Goal: Task Accomplishment & Management: Use online tool/utility

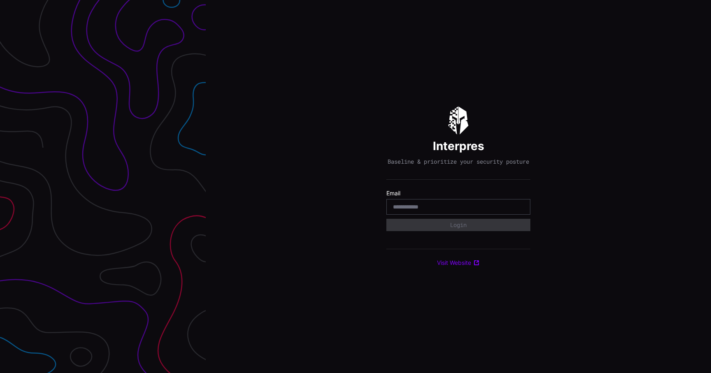
click at [425, 204] on div at bounding box center [458, 207] width 144 height 16
click at [428, 211] on input "email" at bounding box center [458, 206] width 131 height 7
type input "**********"
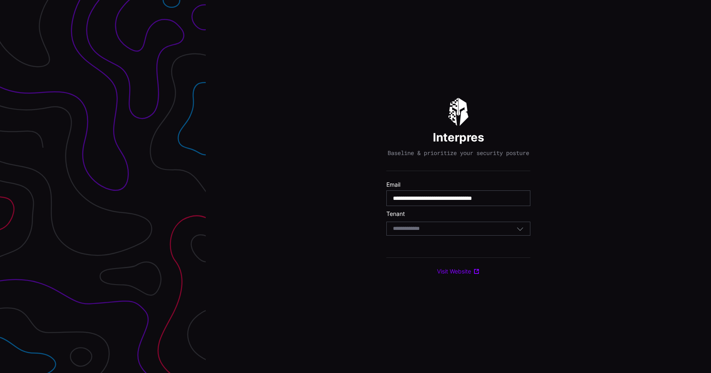
click at [439, 232] on div "Select Tenant" at bounding box center [454, 228] width 123 height 7
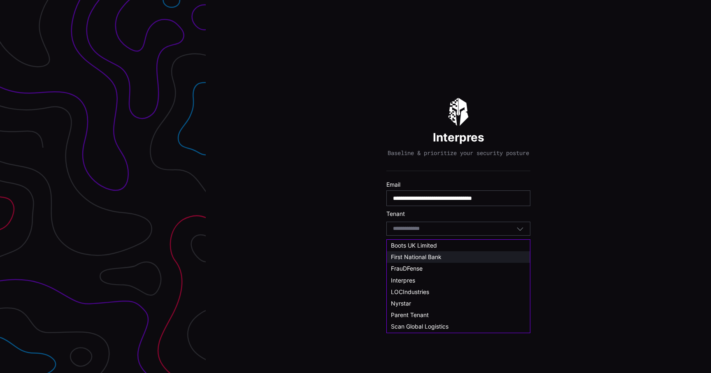
click at [433, 255] on span "First National Bank" at bounding box center [416, 256] width 51 height 7
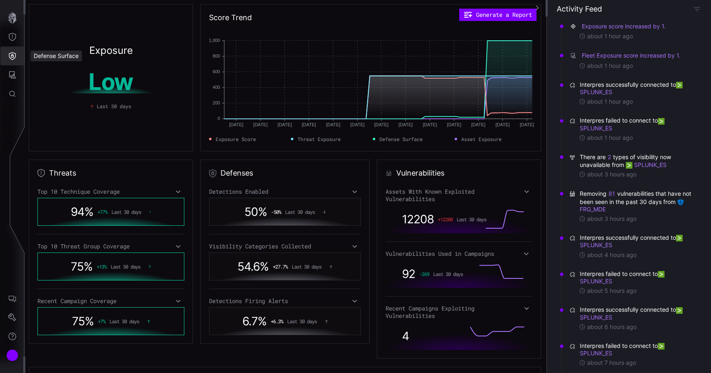
click at [12, 56] on icon "Defense Surface" at bounding box center [12, 56] width 7 height 8
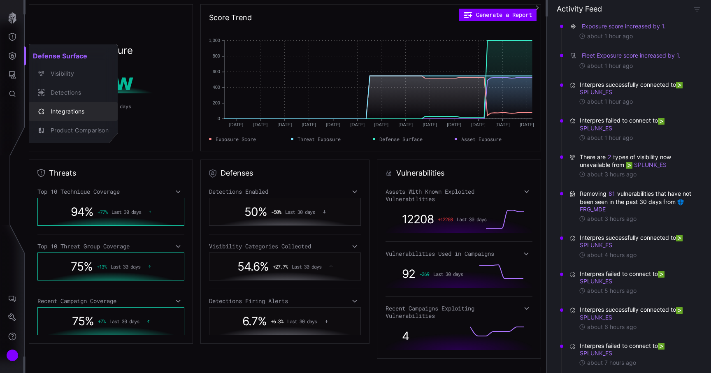
click at [66, 110] on div "Integrations" at bounding box center [77, 112] width 62 height 10
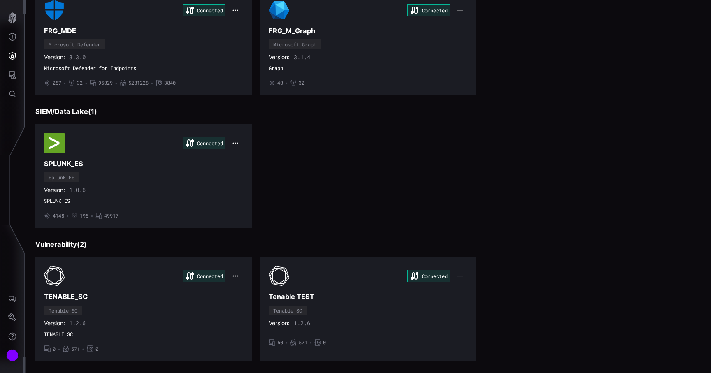
scroll to position [104, 0]
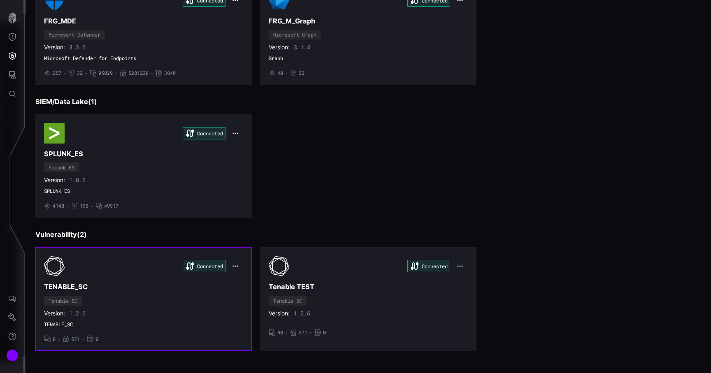
click at [147, 284] on h3 "TENABLE_SC" at bounding box center [143, 287] width 199 height 9
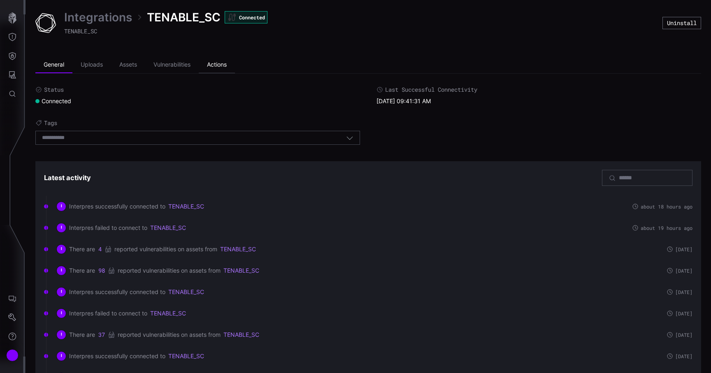
click at [214, 65] on li "Actions" at bounding box center [217, 65] width 36 height 16
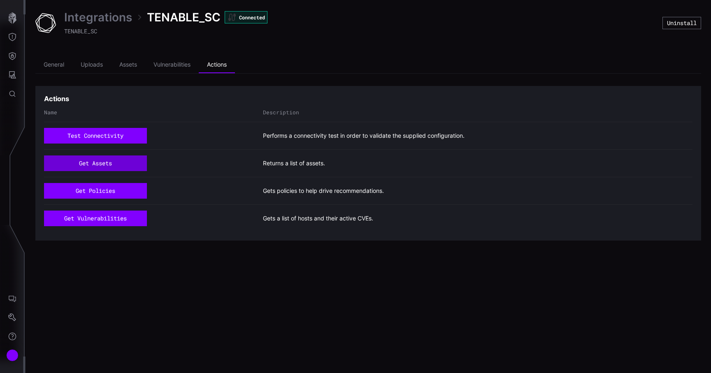
click at [107, 165] on button "get assets" at bounding box center [95, 163] width 103 height 16
